Goal: Task Accomplishment & Management: Manage account settings

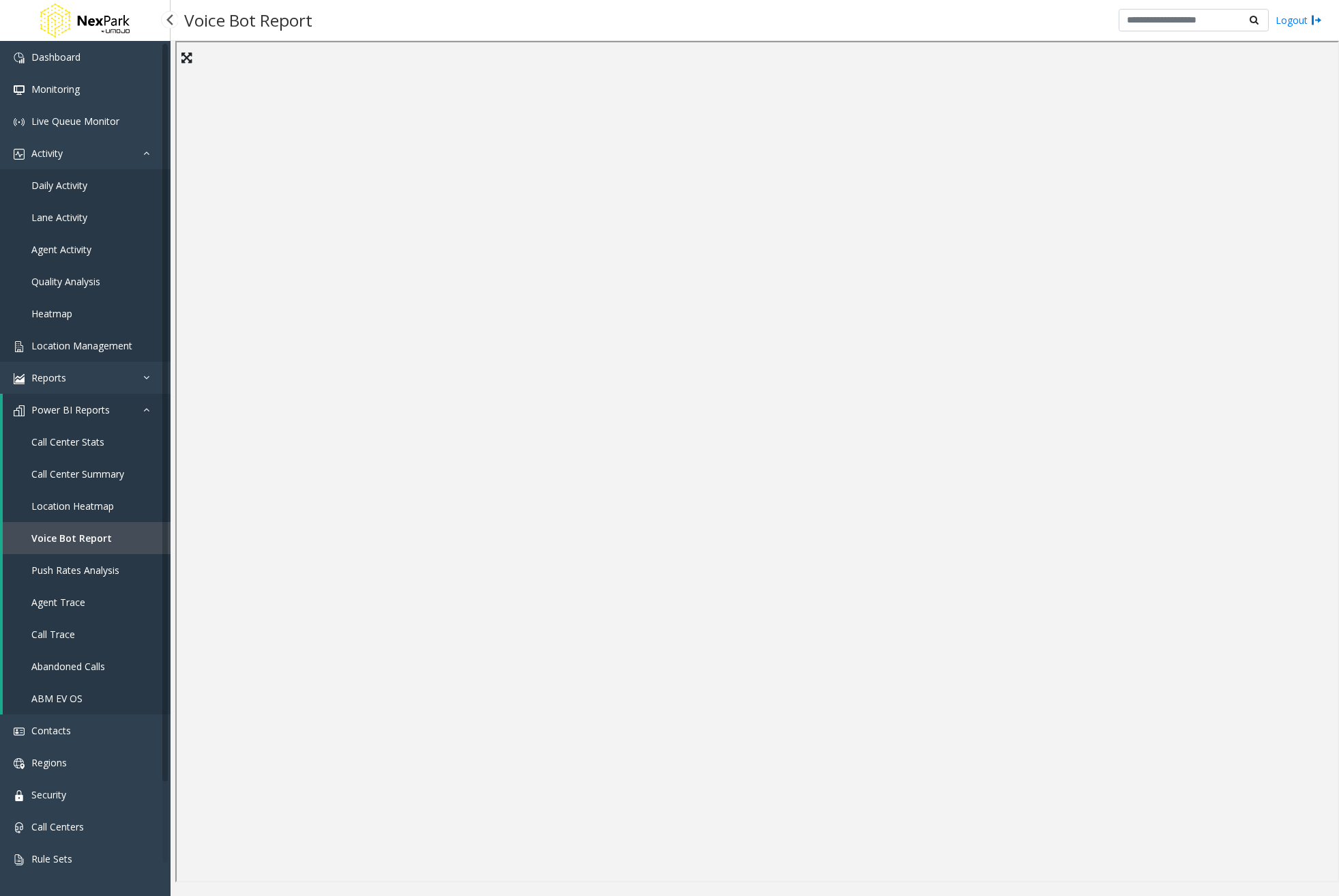
click at [99, 348] on span "Location Management" at bounding box center [82, 345] width 101 height 13
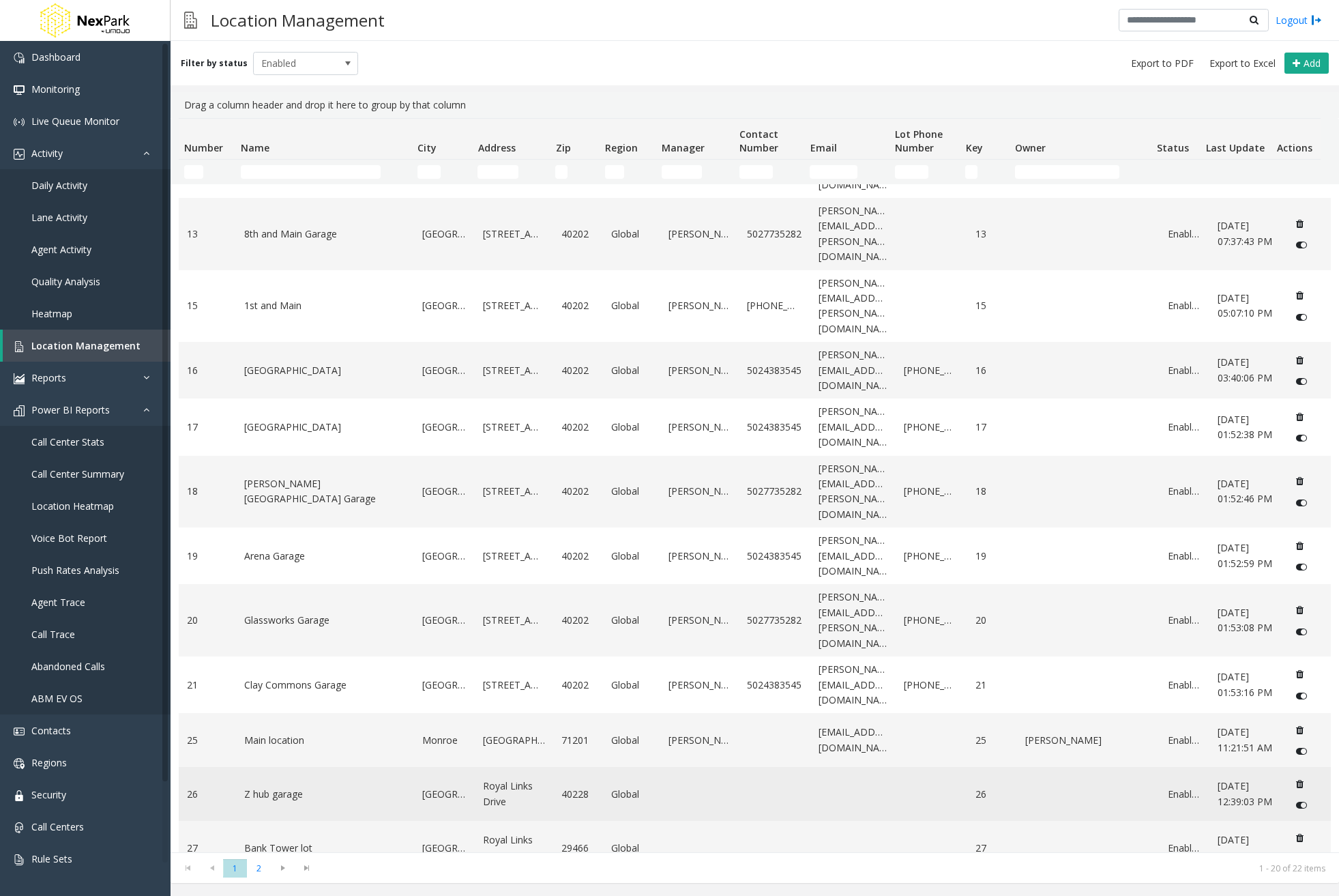
scroll to position [409, 0]
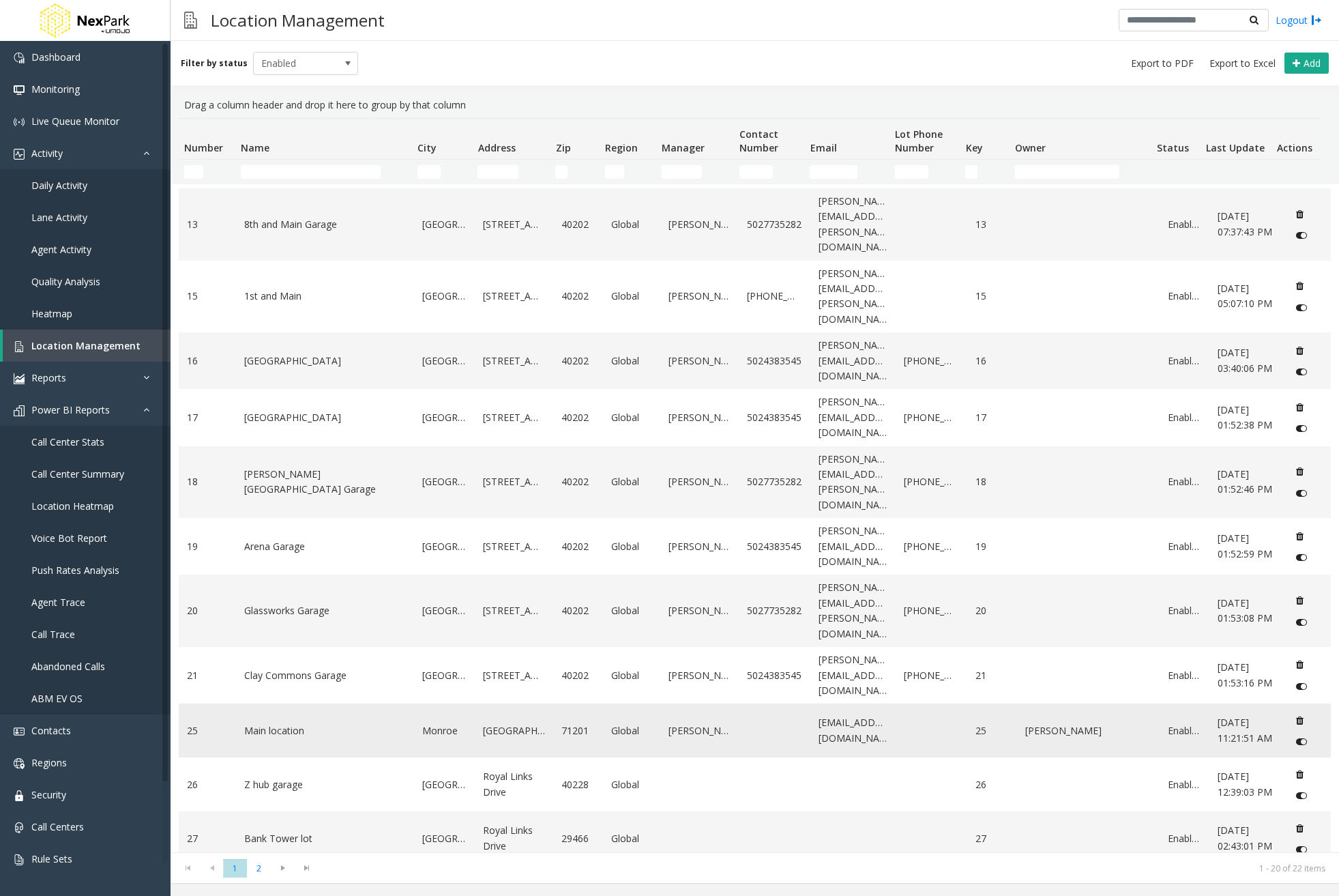
click at [372, 703] on td "Main location" at bounding box center [325, 730] width 178 height 54
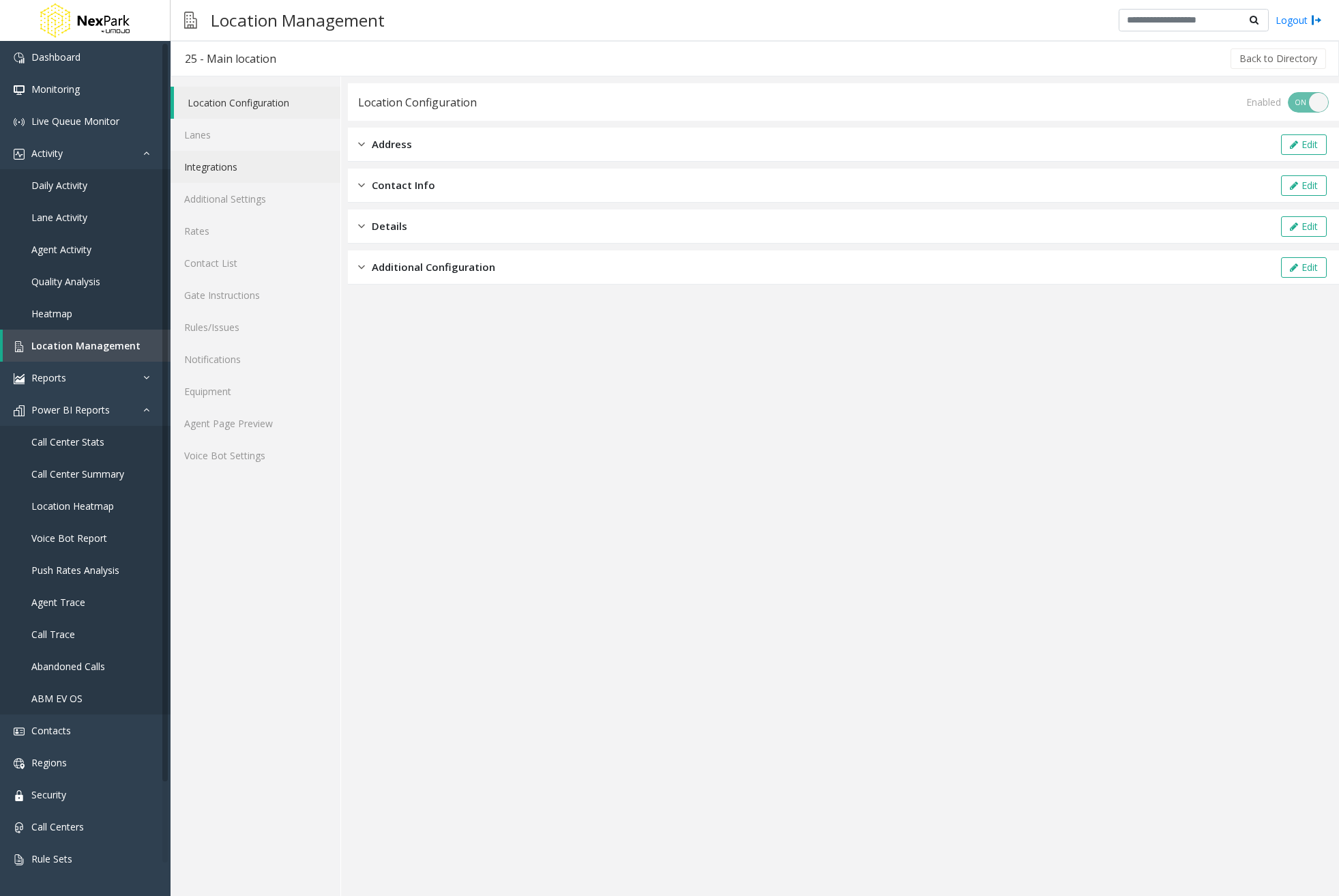
click at [245, 175] on link "Integrations" at bounding box center [255, 167] width 170 height 32
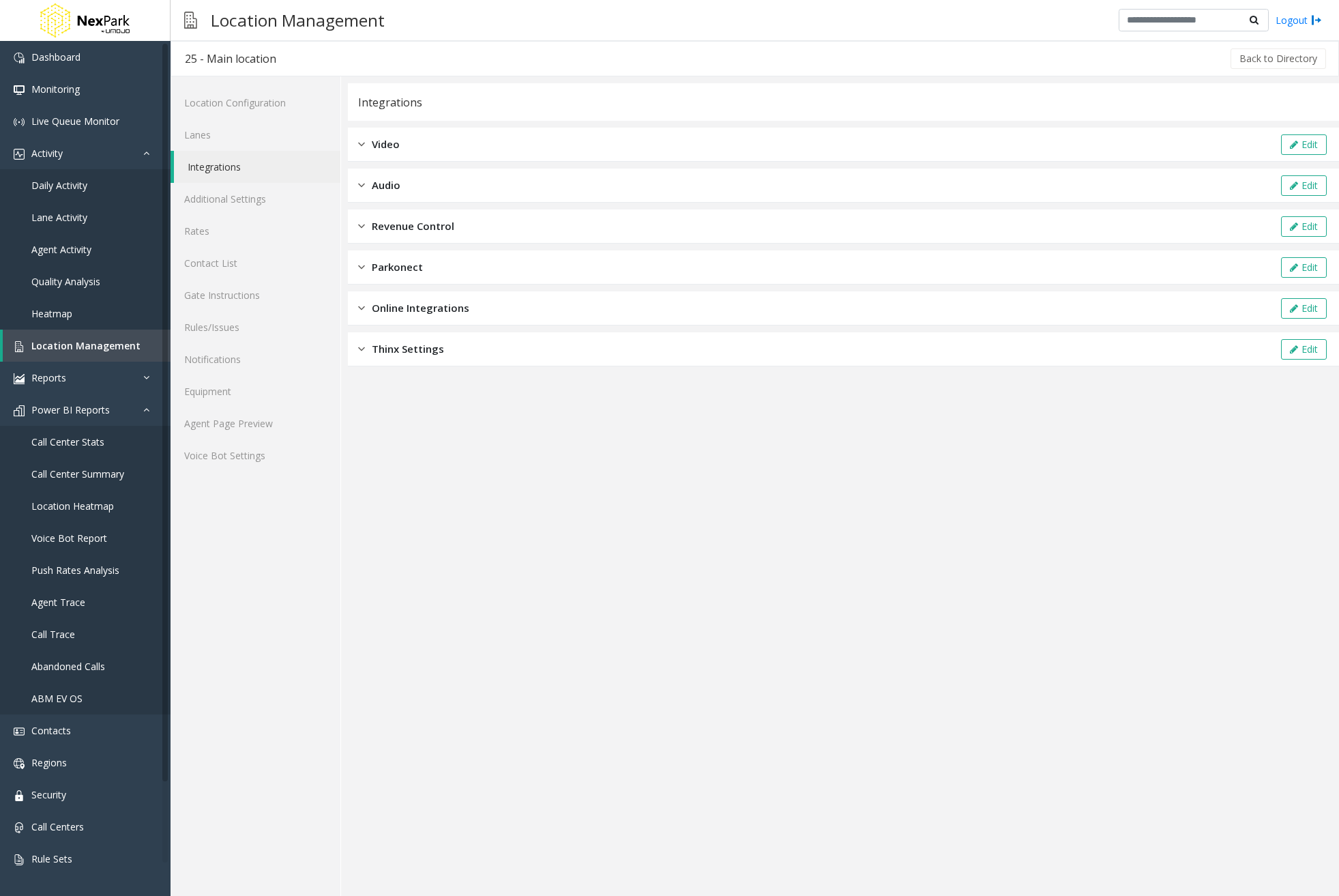
click at [486, 303] on div "Online Integrations Edit" at bounding box center [843, 308] width 991 height 34
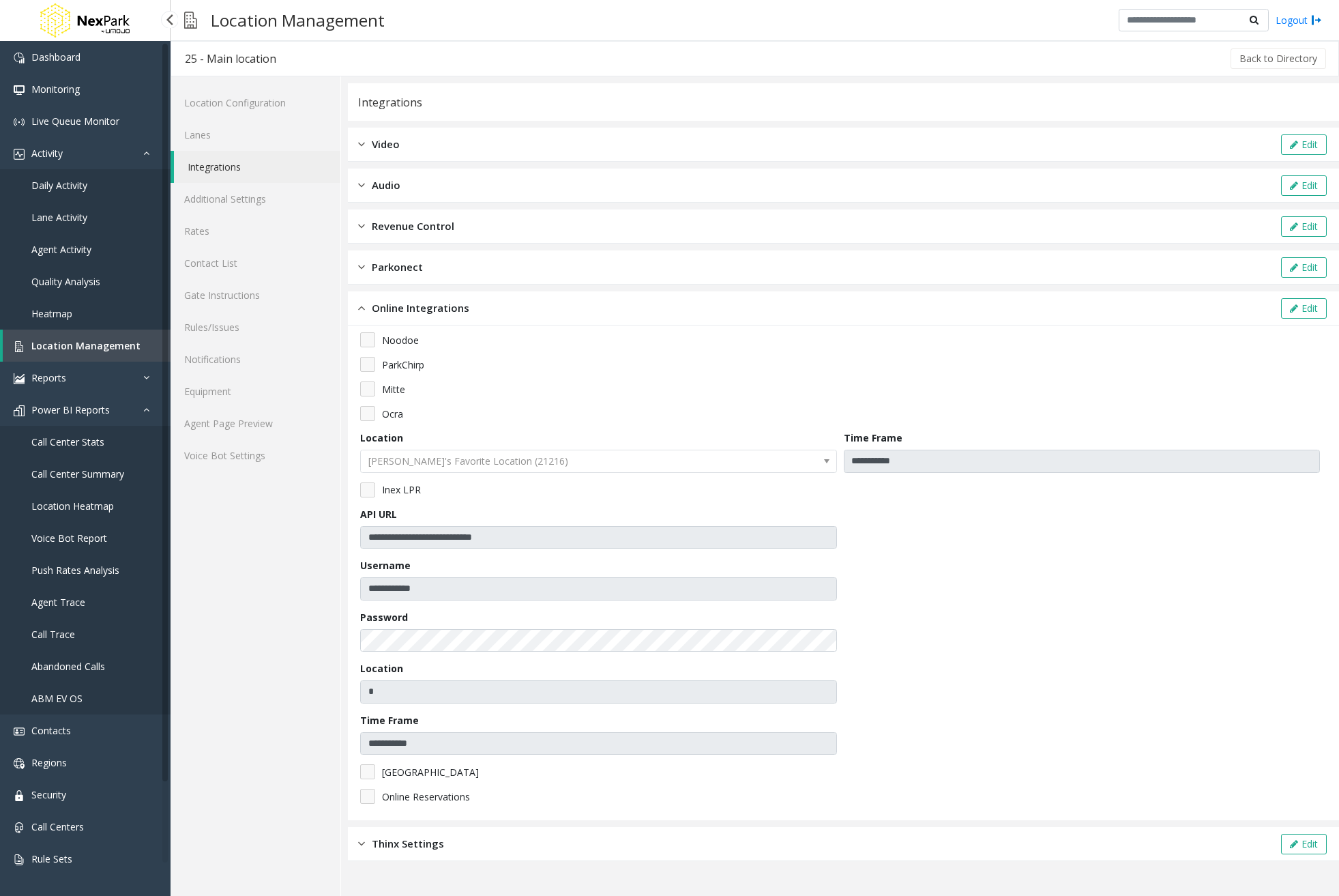
click at [114, 346] on span "Location Management" at bounding box center [86, 345] width 109 height 13
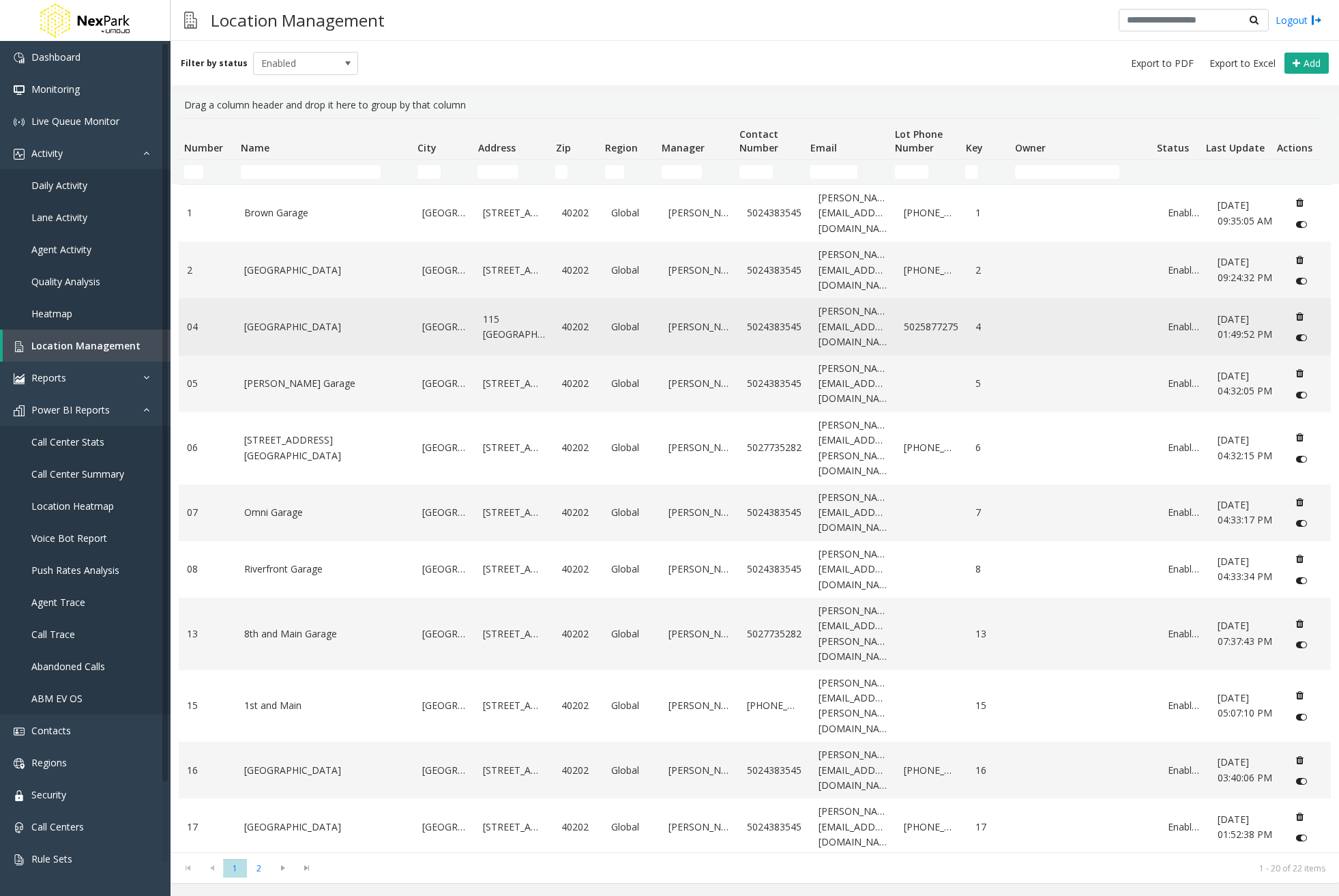
click at [357, 332] on link "[GEOGRAPHIC_DATA]" at bounding box center [324, 327] width 161 height 15
